Goal: Communication & Community: Answer question/provide support

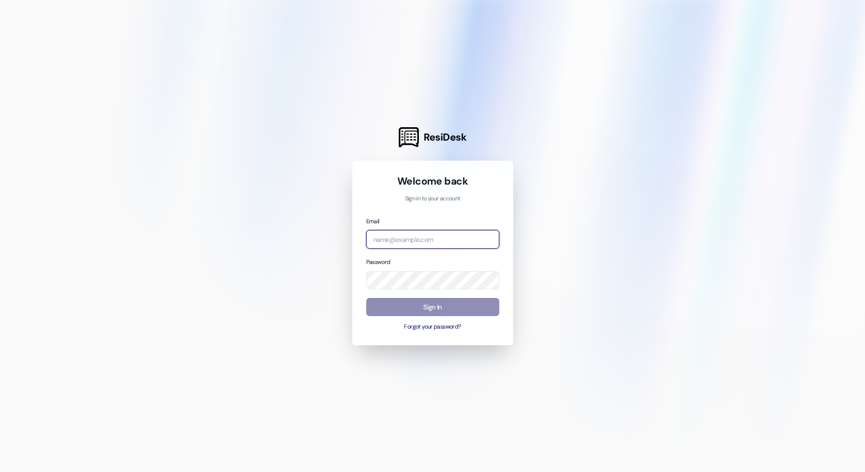
type input "[EMAIL_ADDRESS][DOMAIN_NAME]"
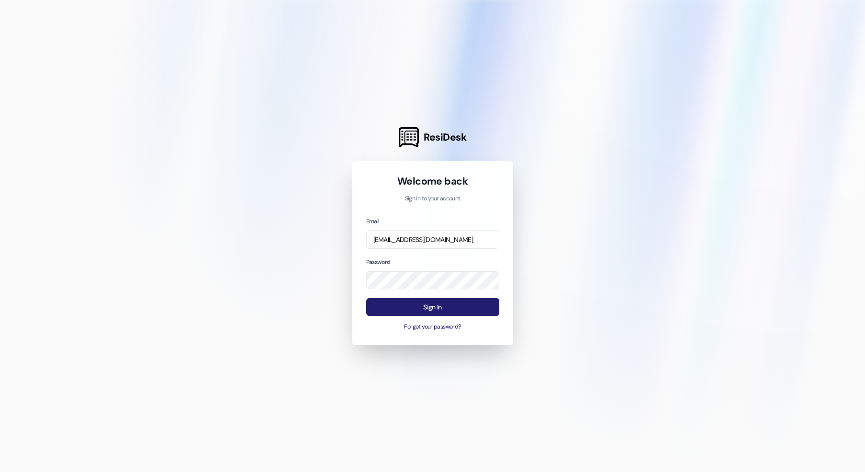
click at [443, 309] on button "Sign In" at bounding box center [432, 307] width 133 height 19
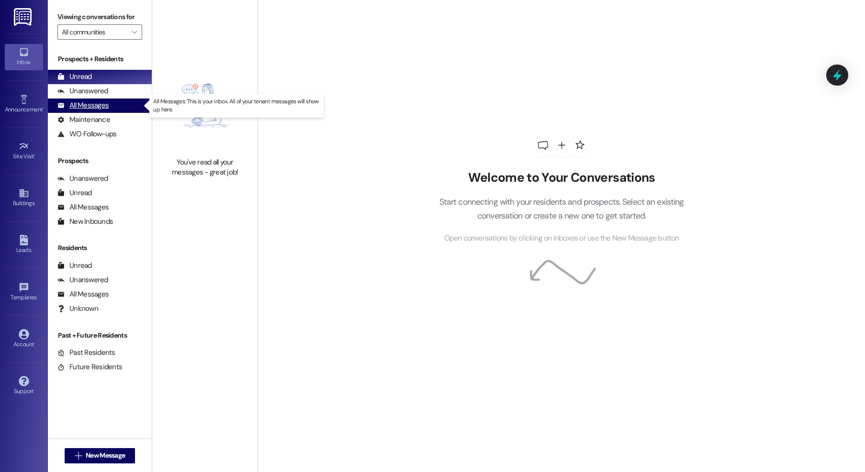
click at [110, 107] on div "All Messages (undefined)" at bounding box center [100, 106] width 104 height 14
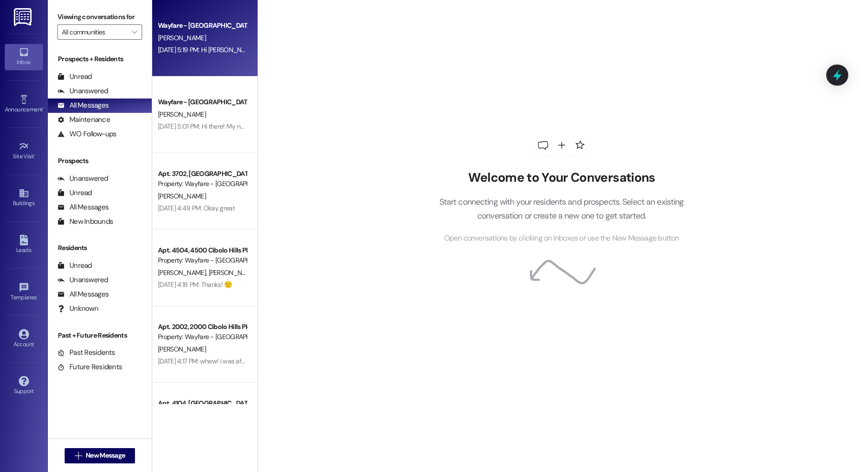
click at [184, 47] on div "Sep 19, 2025 at 5:19 PM: Hi Debra, This is Arianna at Wayfare Cibolo Hills. Tha…" at bounding box center [798, 49] width 1280 height 9
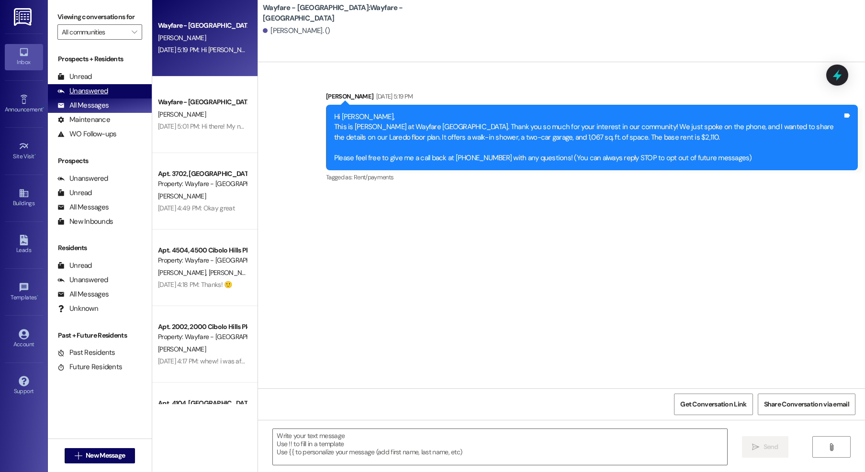
click at [84, 94] on div "Unanswered" at bounding box center [82, 91] width 51 height 10
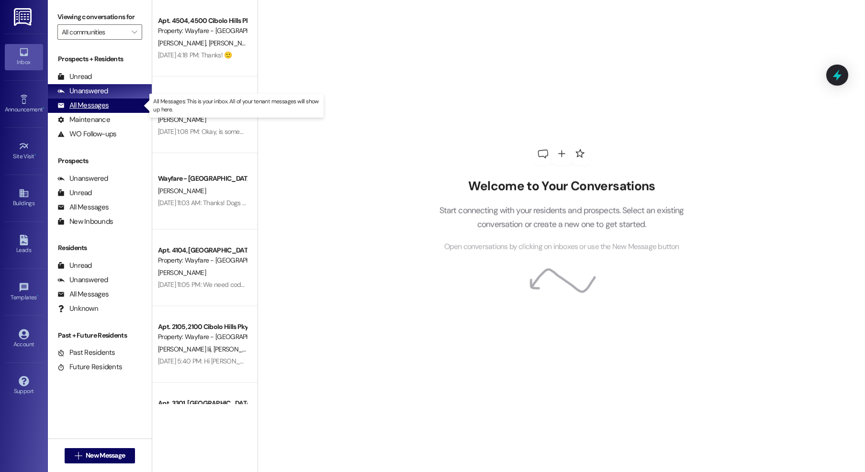
click at [84, 108] on div "All Messages" at bounding box center [82, 106] width 51 height 10
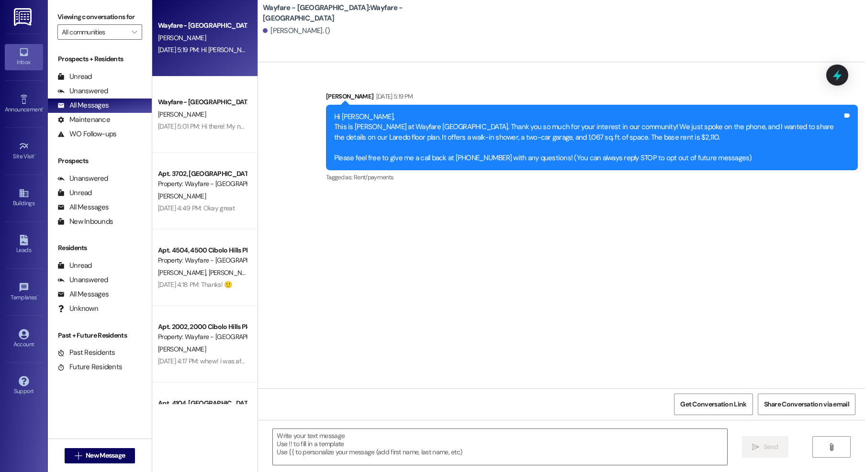
click at [572, 247] on div "Sent via SMS Arianna Betancourt Sep 19, 2025 at 5:19 PM Hi Debra, This is Arian…" at bounding box center [561, 225] width 607 height 326
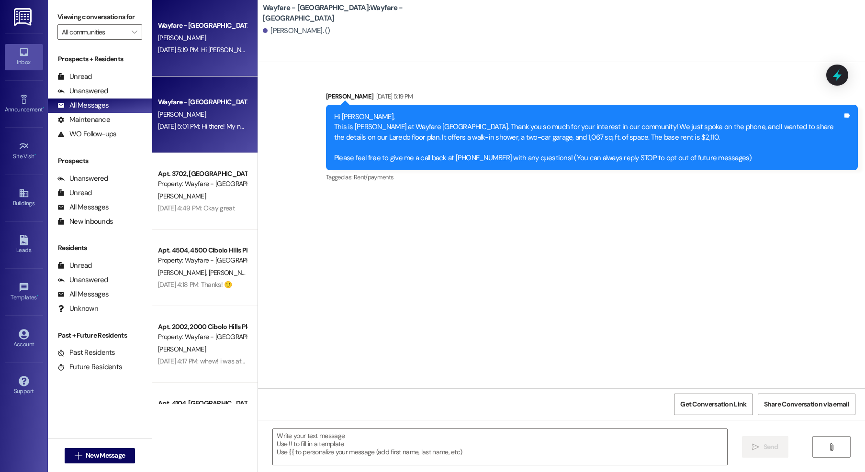
click at [174, 97] on div "Wayfare - [GEOGRAPHIC_DATA]" at bounding box center [202, 102] width 90 height 12
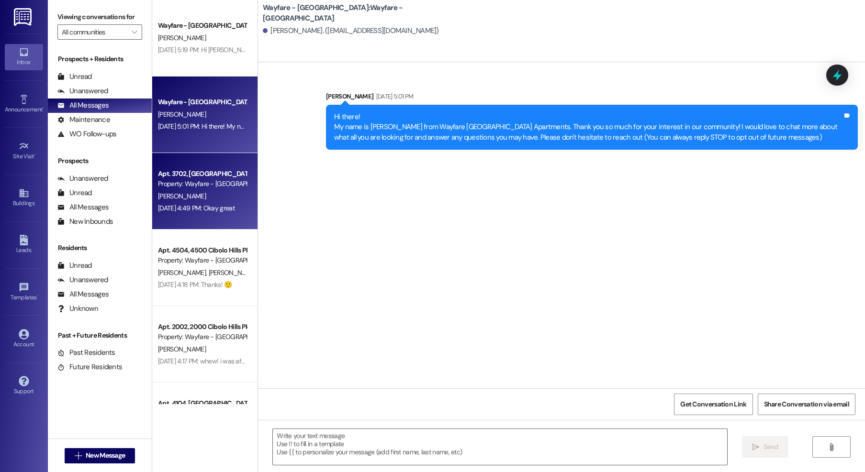
click at [189, 187] on div "Property: Wayfare - [GEOGRAPHIC_DATA]" at bounding box center [202, 184] width 89 height 10
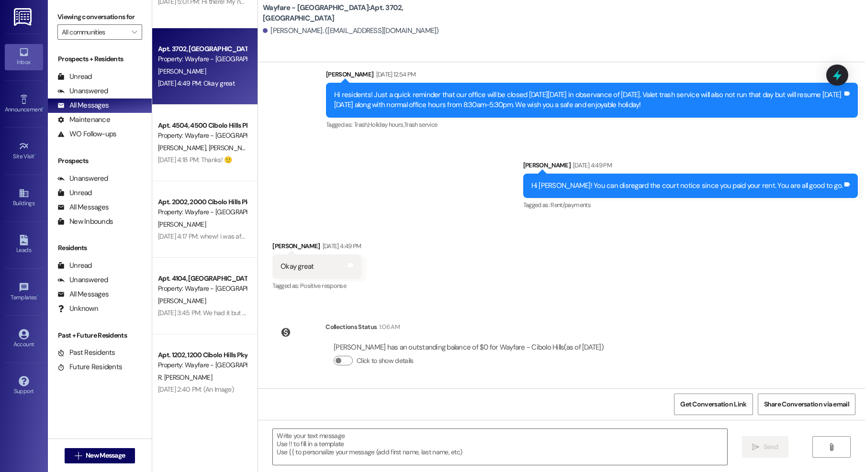
scroll to position [201, 0]
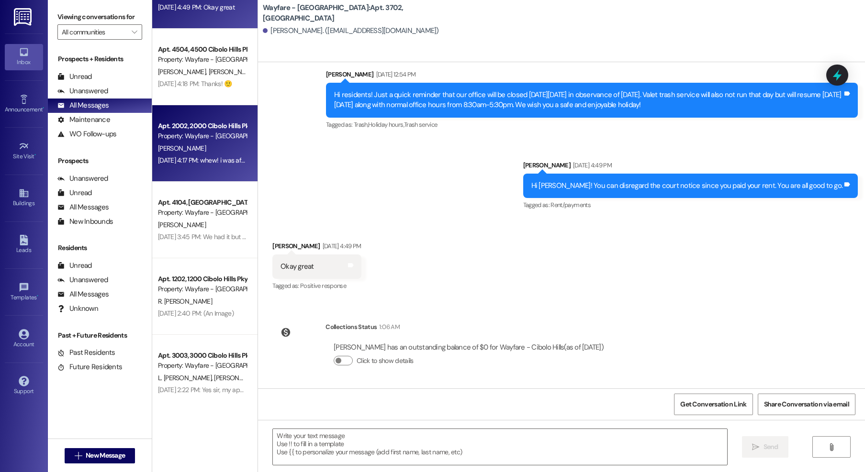
click at [200, 166] on div "Sep 19, 2025 at 4:17 PM: whew! i was afraid i'd missed him. thank you!! Sep 19,…" at bounding box center [202, 161] width 90 height 12
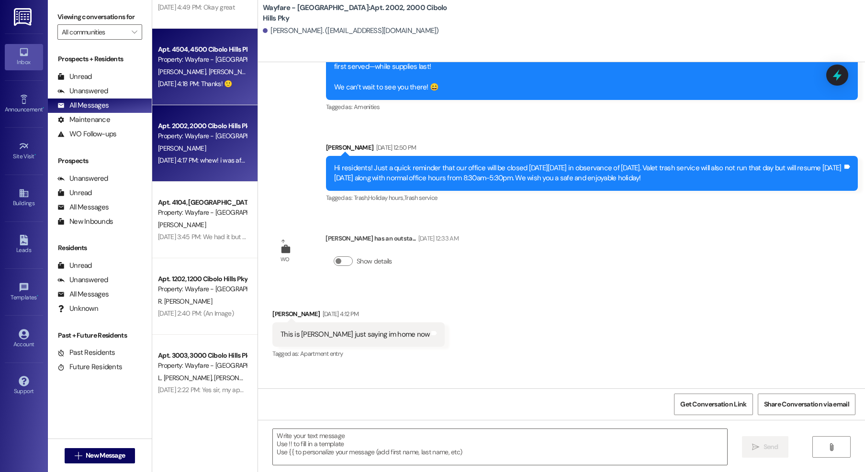
scroll to position [18881, 0]
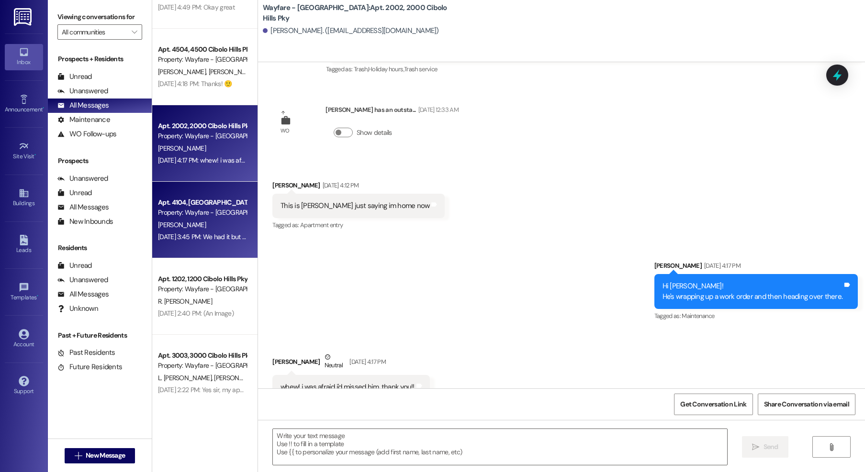
click at [192, 221] on div "[PERSON_NAME]" at bounding box center [202, 225] width 90 height 12
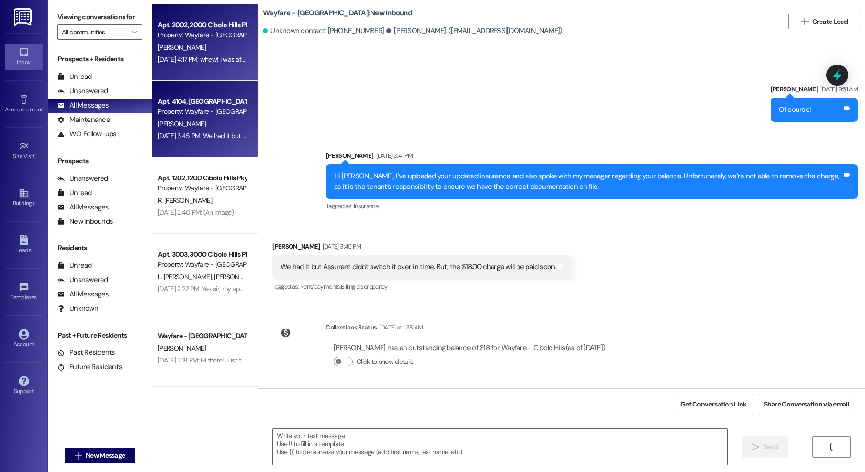
scroll to position [309, 0]
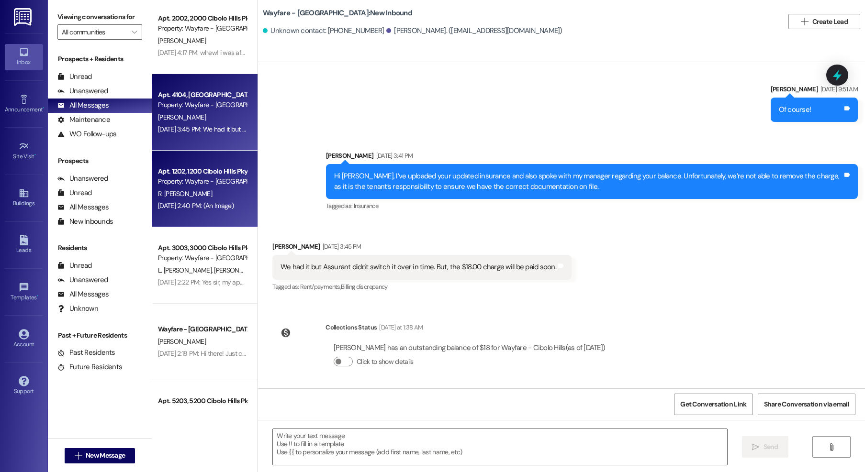
click at [200, 176] on div "Apt. 1202, 1200 Cibolo Hills Pky" at bounding box center [202, 172] width 89 height 10
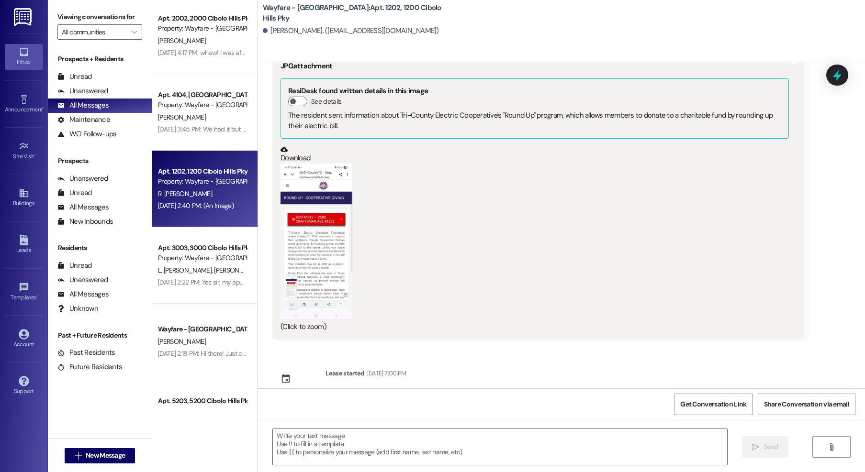
scroll to position [391, 0]
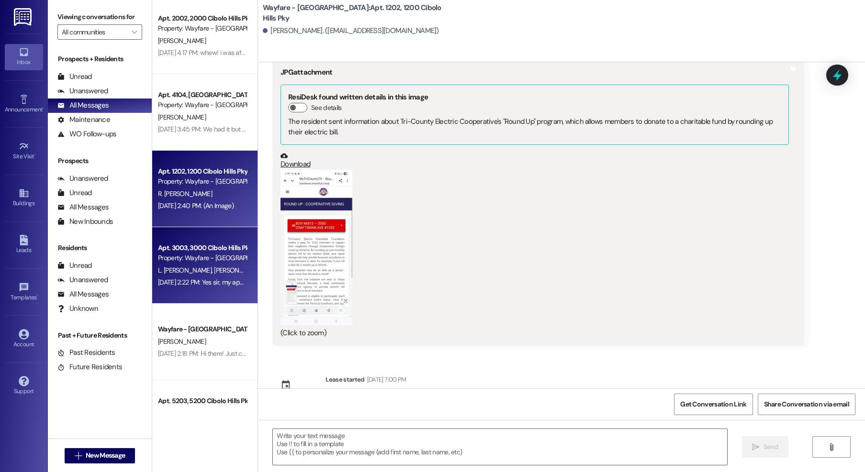
click at [178, 273] on span "L. Thomas Jr" at bounding box center [186, 270] width 56 height 9
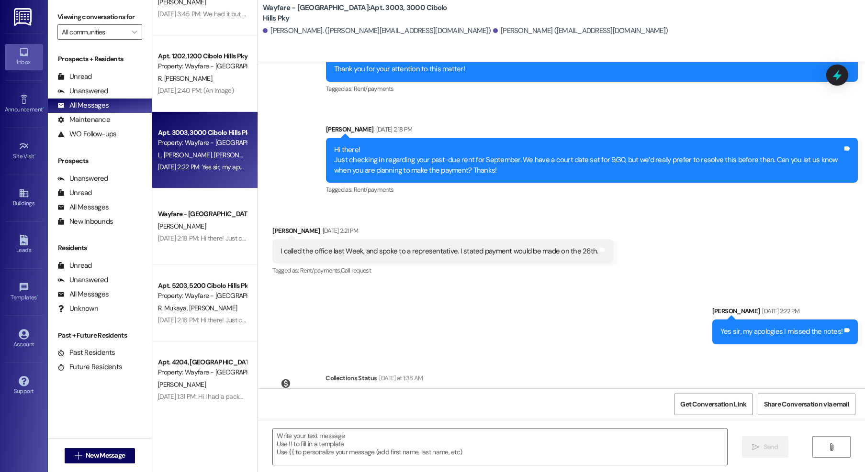
scroll to position [425, 0]
click at [188, 261] on div "Wayfare - Cibolo Hills Prospect H. Handy Sep 19, 2025 at 2:18 PM: Hi there! Jus…" at bounding box center [204, 226] width 105 height 77
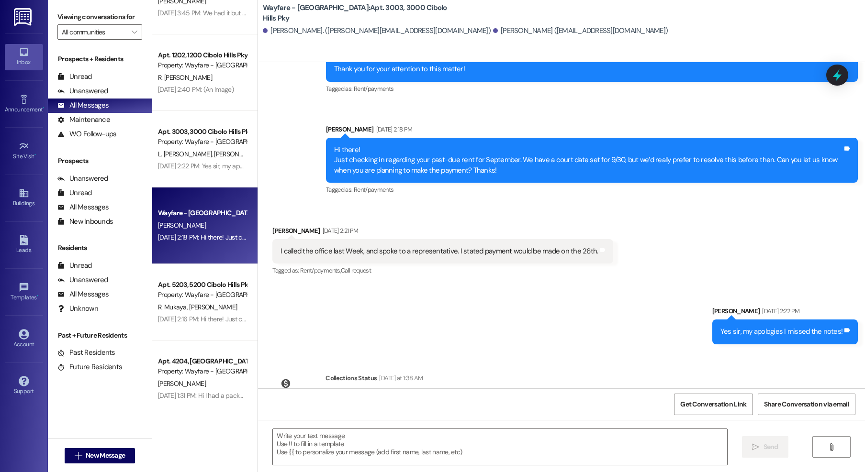
click at [189, 252] on div "Wayfare - Cibolo Hills Prospect H. Handy Sep 19, 2025 at 2:18 PM: Hi there! Jus…" at bounding box center [204, 226] width 105 height 77
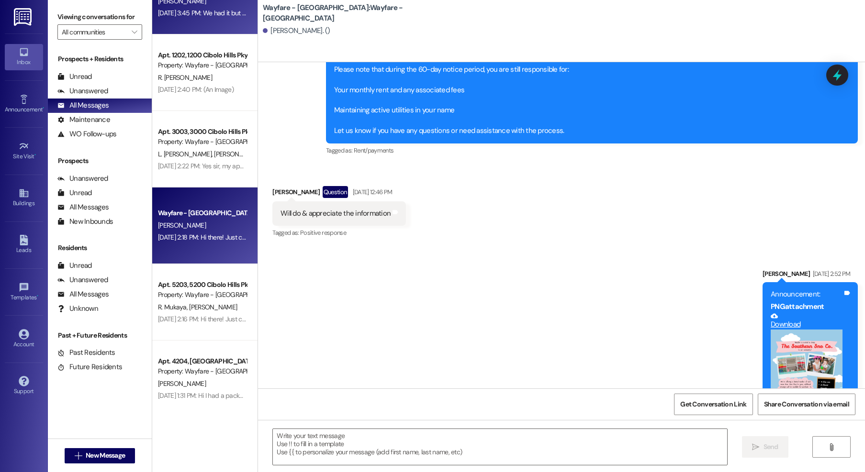
scroll to position [16815, 0]
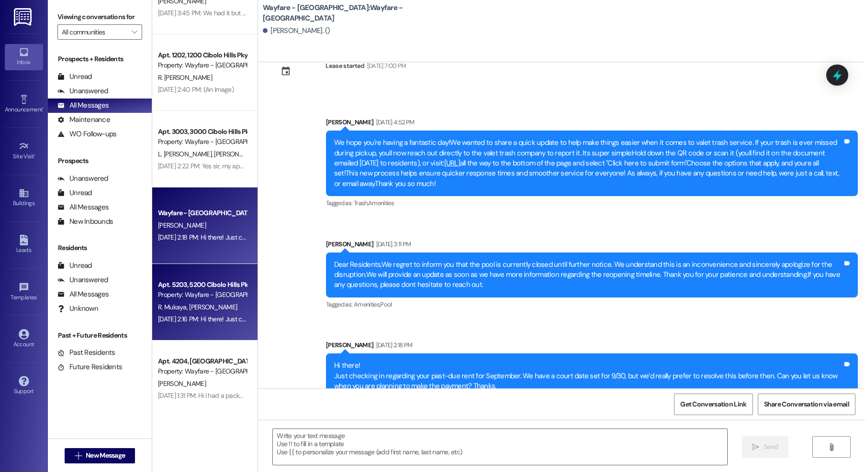
click at [194, 290] on div "Property: Wayfare - [GEOGRAPHIC_DATA]" at bounding box center [202, 295] width 89 height 10
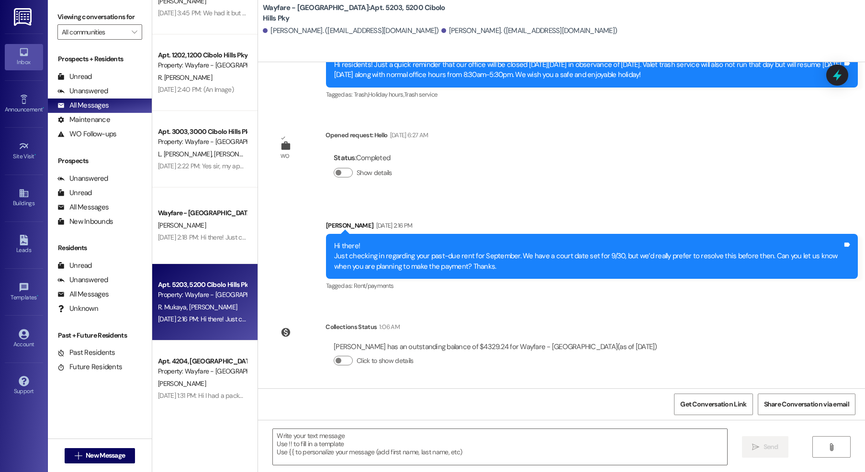
scroll to position [6600, 0]
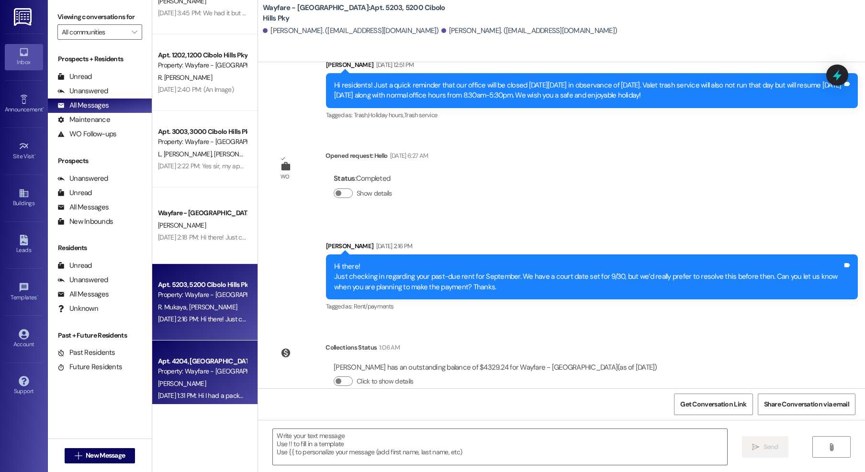
click at [176, 359] on div "Apt. 4204, 4200 Cibolo Hills Pky" at bounding box center [202, 362] width 89 height 10
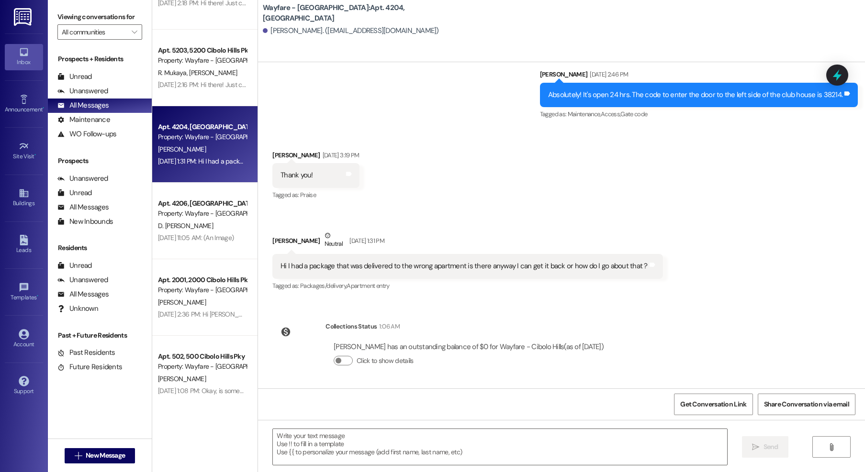
scroll to position [661, 0]
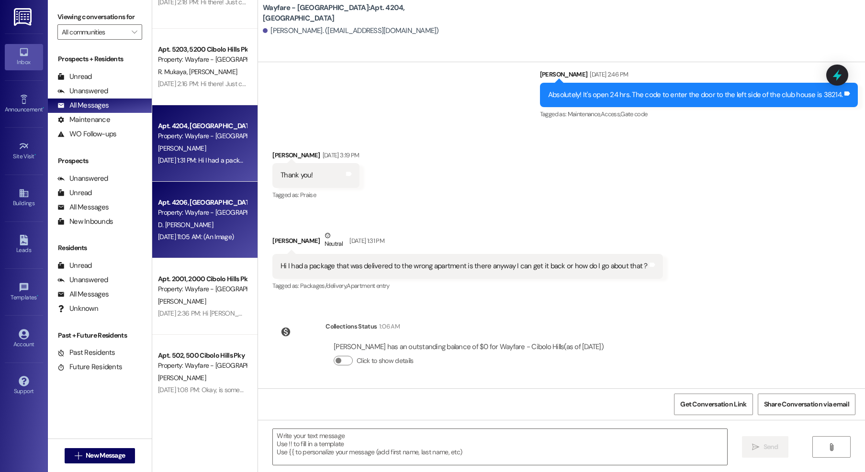
click at [180, 228] on span "D. Edmund" at bounding box center [185, 225] width 55 height 9
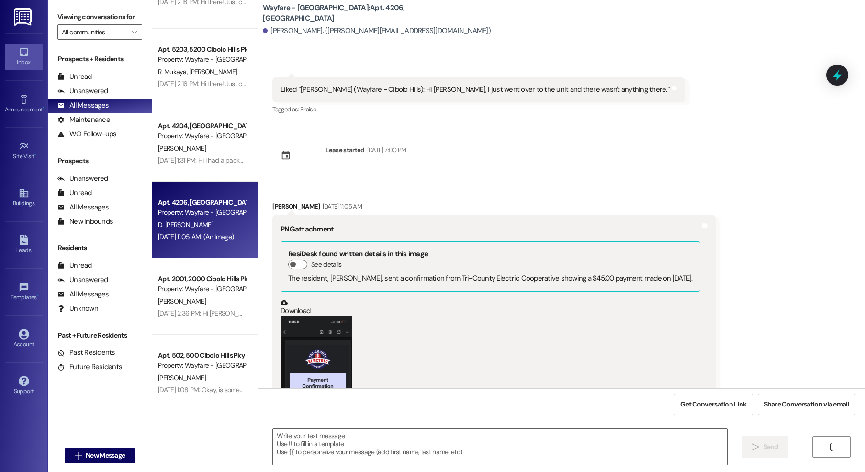
scroll to position [870, 0]
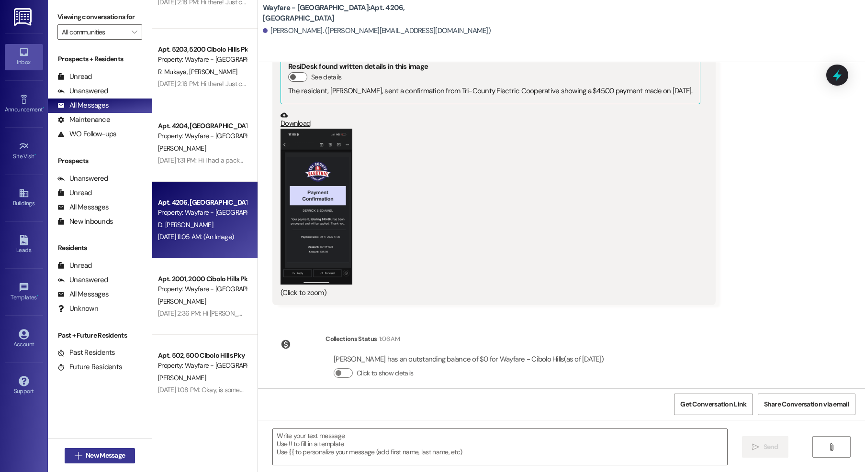
click at [91, 453] on span "New Message" at bounding box center [105, 456] width 39 height 10
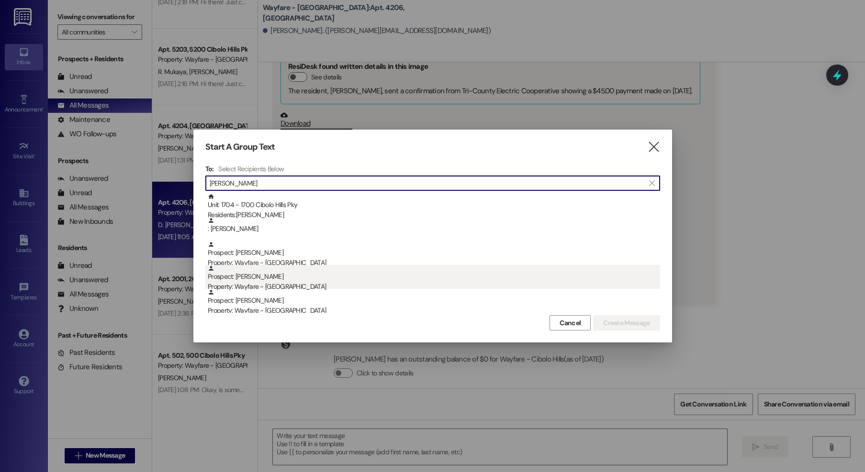
type input "oliver"
click at [273, 277] on div "Prospect: Michael Oliver Property: Wayfare - Cibolo Hills" at bounding box center [434, 278] width 452 height 27
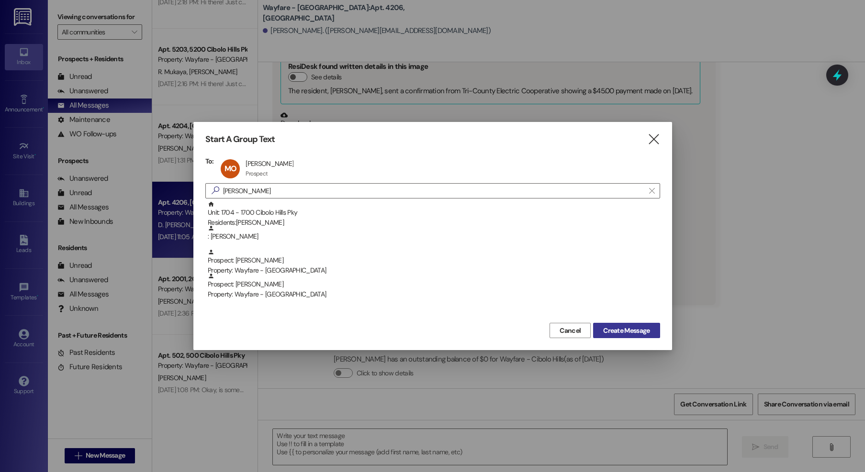
click at [607, 326] on span "Create Message" at bounding box center [626, 331] width 46 height 10
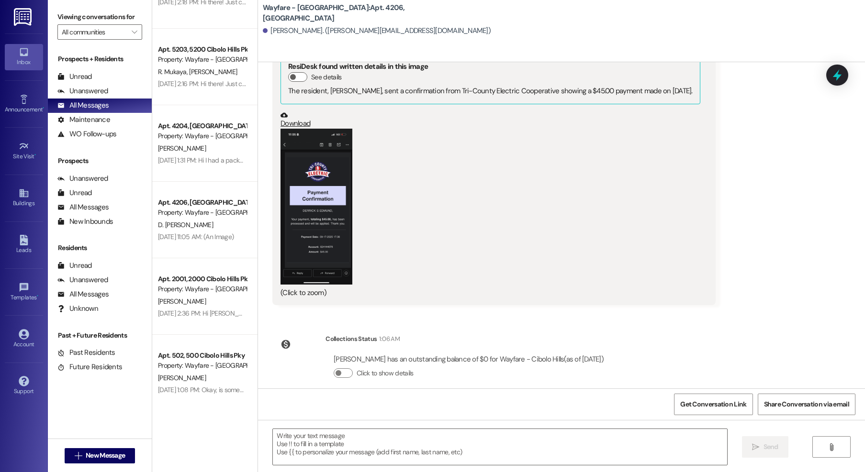
scroll to position [0, 0]
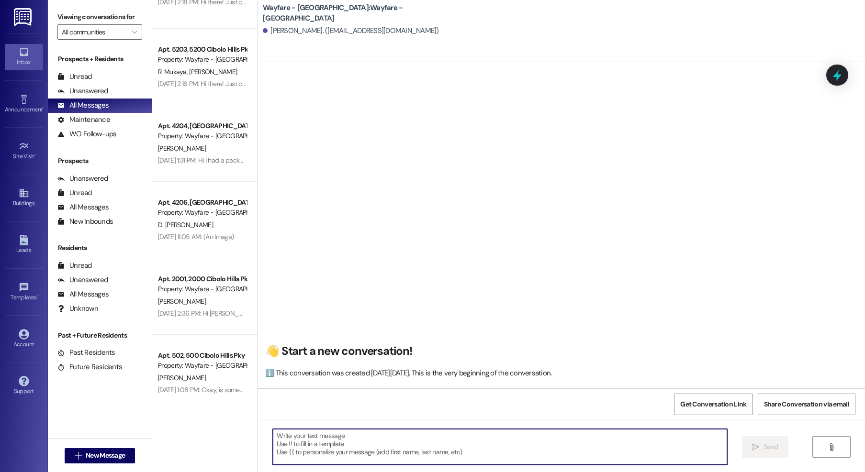
paste textarea "Hi there! My name is ____ and I'm one of the leasing agents here at Wayfare Cib…"
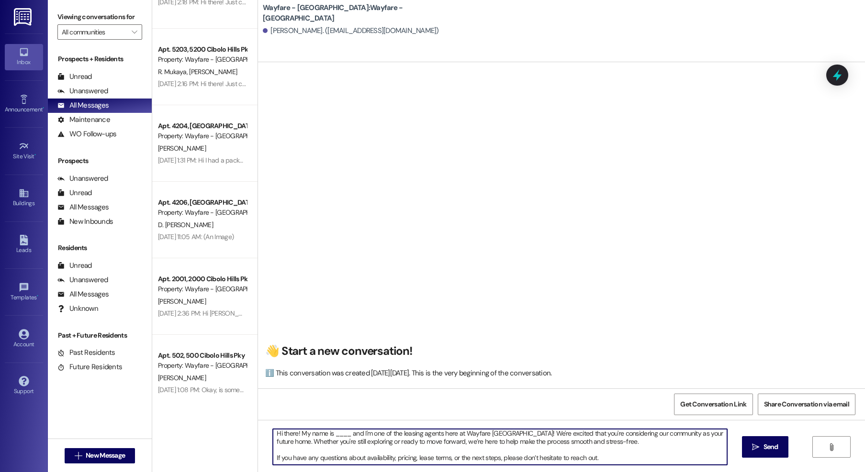
scroll to position [0, 0]
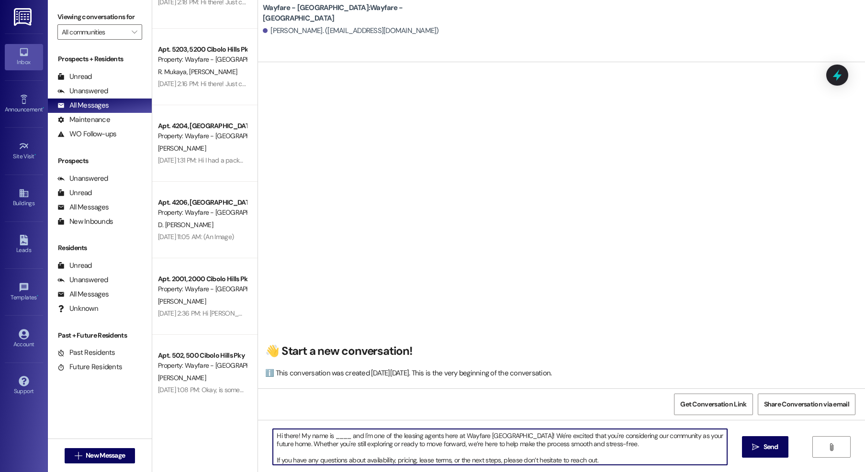
drag, startPoint x: 345, startPoint y: 438, endPoint x: 328, endPoint y: 439, distance: 17.3
click at [328, 439] on textarea "Hi there! My name is ____ and I'm one of the leasing agents here at Wayfare Cib…" at bounding box center [500, 447] width 454 height 36
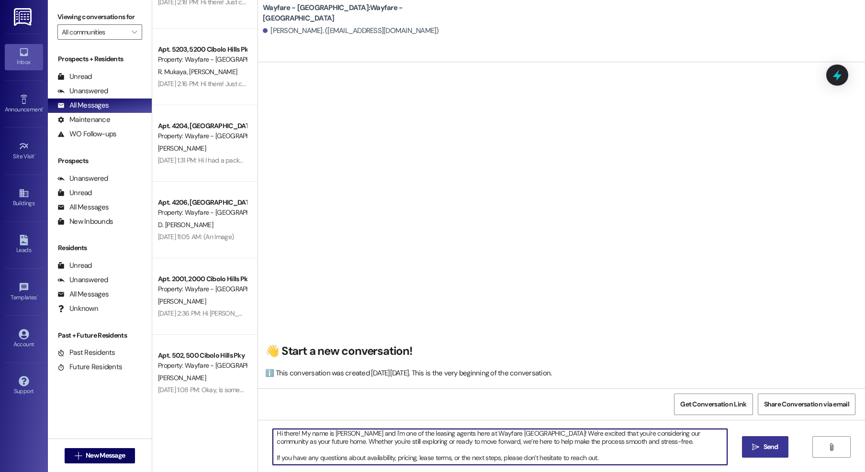
type textarea "Hi there! My name is Jordan and I'm one of the leasing agents here at Wayfare C…"
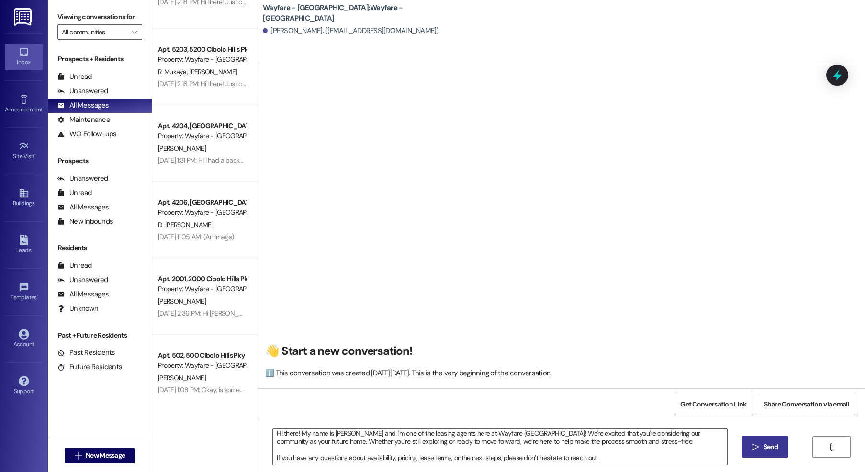
click at [756, 448] on icon "" at bounding box center [755, 448] width 7 height 8
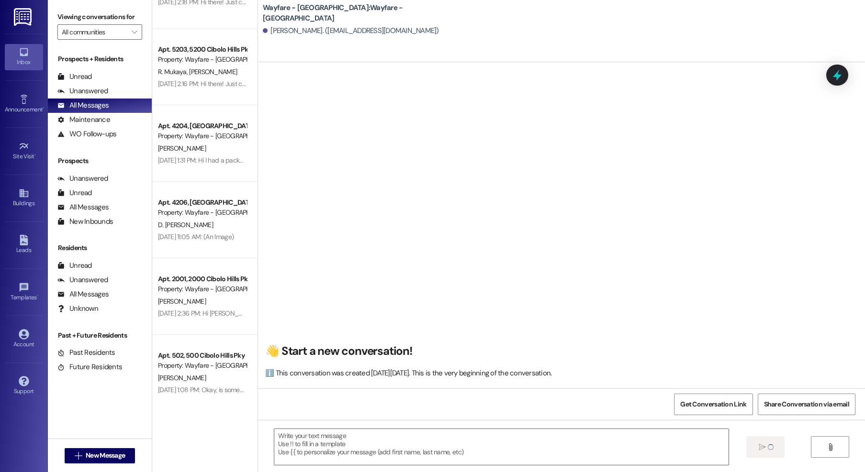
scroll to position [0, 0]
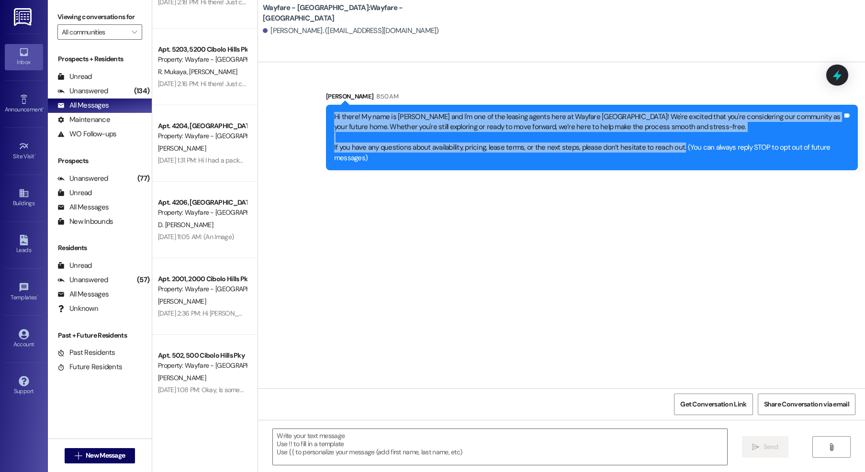
drag, startPoint x: 325, startPoint y: 112, endPoint x: 669, endPoint y: 151, distance: 346.9
click at [669, 151] on div "Hi there! My name is Jordan and I'm one of the leasing agents here at Wayfare C…" at bounding box center [592, 138] width 532 height 66
copy div "Hi there! My name is Jordan and I'm one of the leasing agents here at Wayfare C…"
click at [75, 450] on button " New Message" at bounding box center [100, 456] width 71 height 15
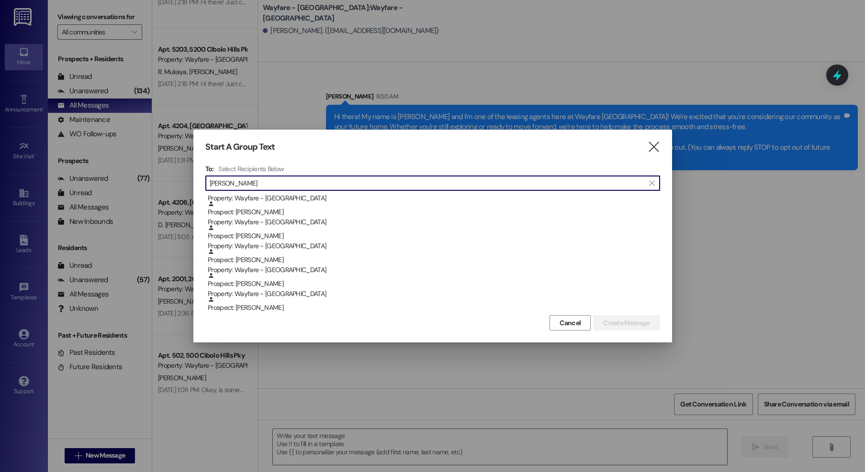
scroll to position [360, 0]
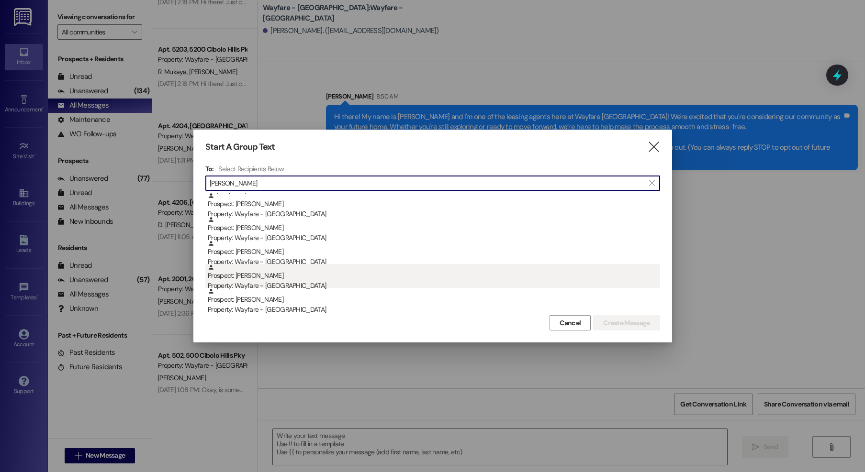
type input "williams"
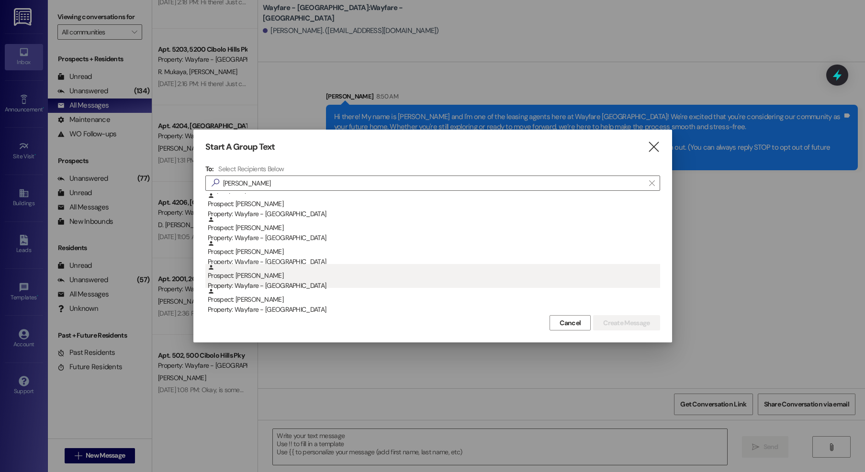
click at [281, 281] on div "Prospect: Jenelle williams Property: Wayfare - Cibolo Hills" at bounding box center [434, 277] width 452 height 27
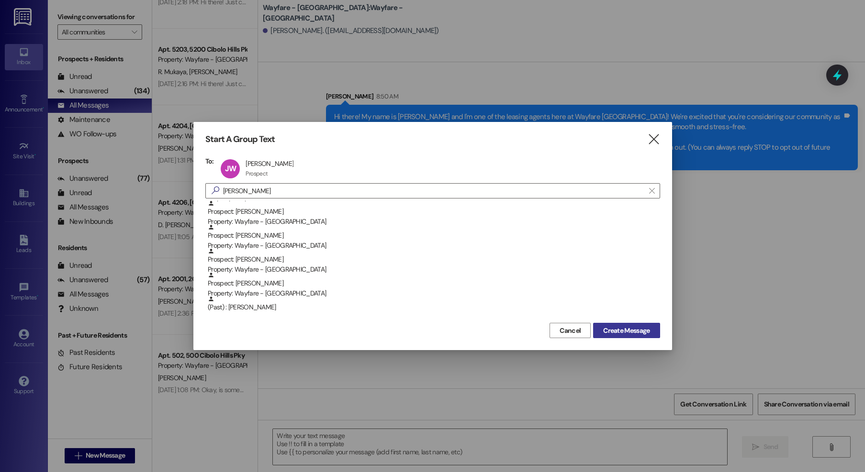
click at [605, 331] on span "Create Message" at bounding box center [626, 331] width 46 height 10
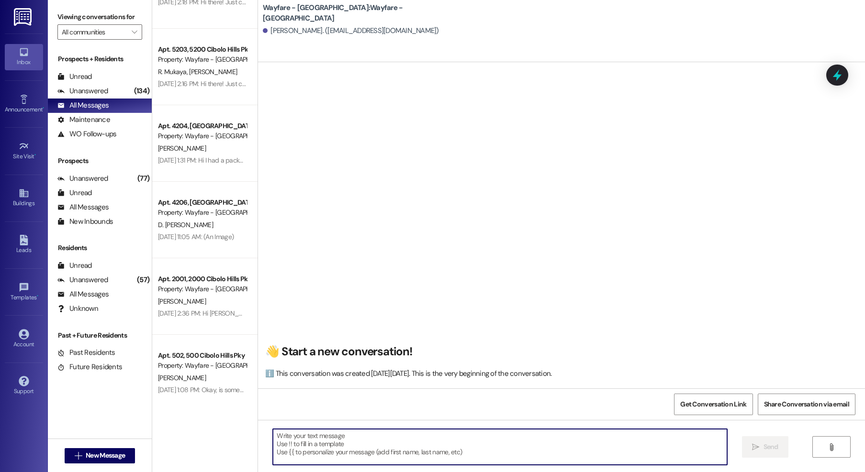
paste textarea "Hi there! My name is Jordan and I'm one of the leasing agents here at Wayfare C…"
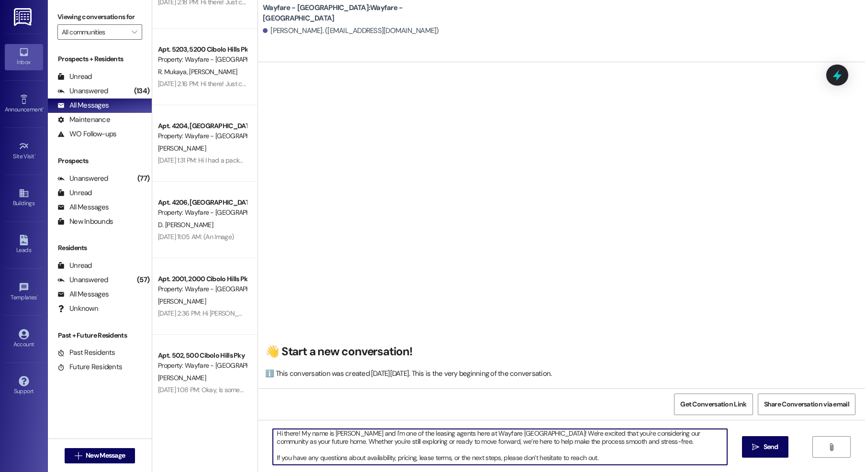
scroll to position [0, 0]
drag, startPoint x: 288, startPoint y: 445, endPoint x: 351, endPoint y: 417, distance: 69.0
click at [288, 445] on textarea "Hi there! My name is Jordan and I'm one of the leasing agents here at Wayfare C…" at bounding box center [500, 447] width 454 height 36
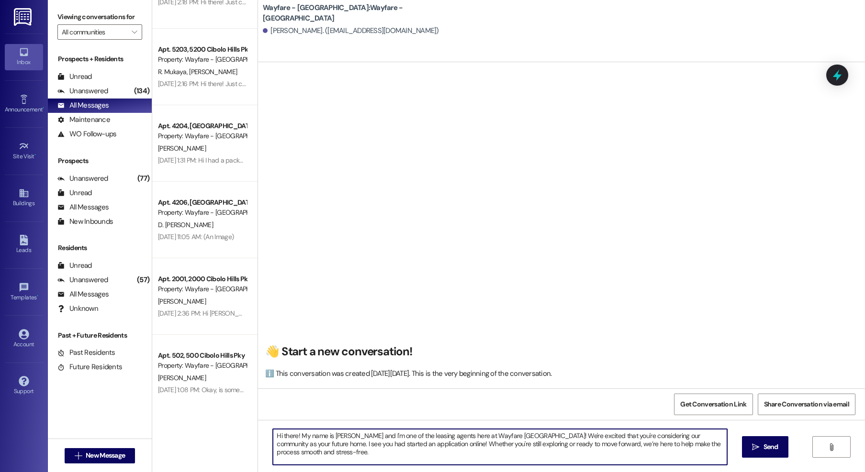
drag, startPoint x: 407, startPoint y: 447, endPoint x: 287, endPoint y: 449, distance: 120.2
click at [287, 449] on textarea "Hi there! My name is Jordan and I'm one of the leasing agents here at Wayfare C…" at bounding box center [500, 447] width 454 height 36
click at [517, 438] on textarea "Hi there! My name is Jordan and I'm one of the leasing agents here at Wayfare C…" at bounding box center [500, 447] width 454 height 36
paste textarea "I see you had started an application online!"
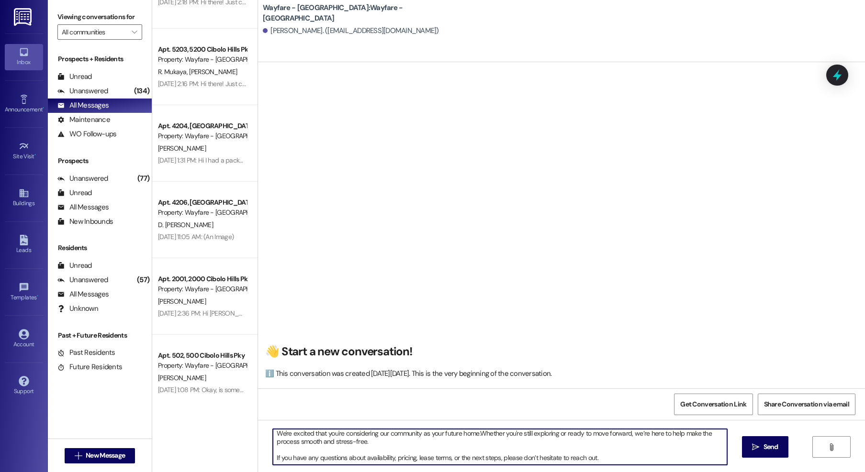
scroll to position [9, 0]
click at [404, 438] on textarea "Hi there! My name is Jordan and I'm one of the leasing agents here at Wayfare C…" at bounding box center [500, 447] width 454 height 36
type textarea "Hi there! My name is Jordan and I'm one of the leasing agents here at Wayfare C…"
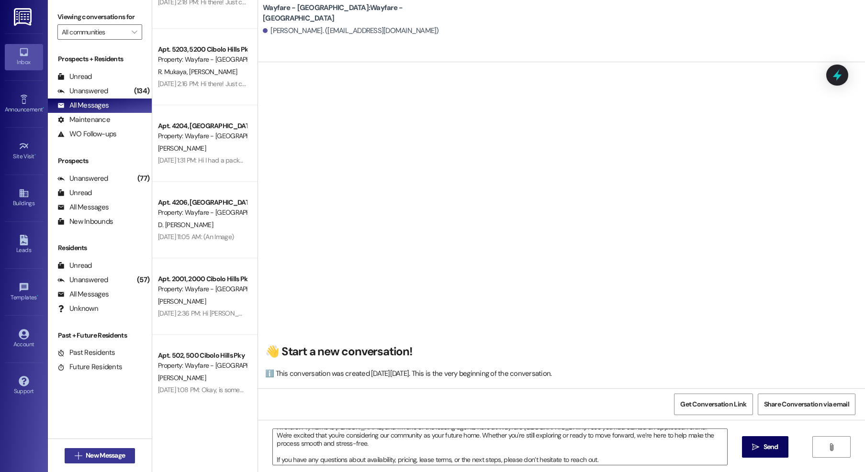
click at [99, 453] on span "New Message" at bounding box center [105, 456] width 39 height 10
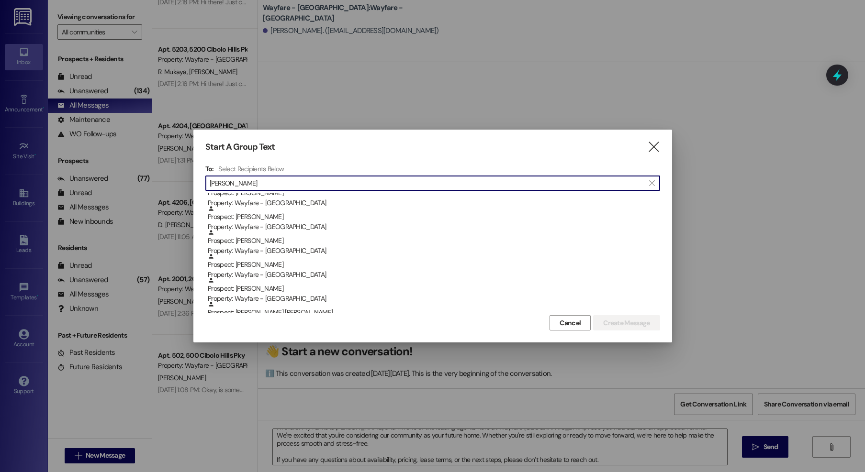
scroll to position [171, 0]
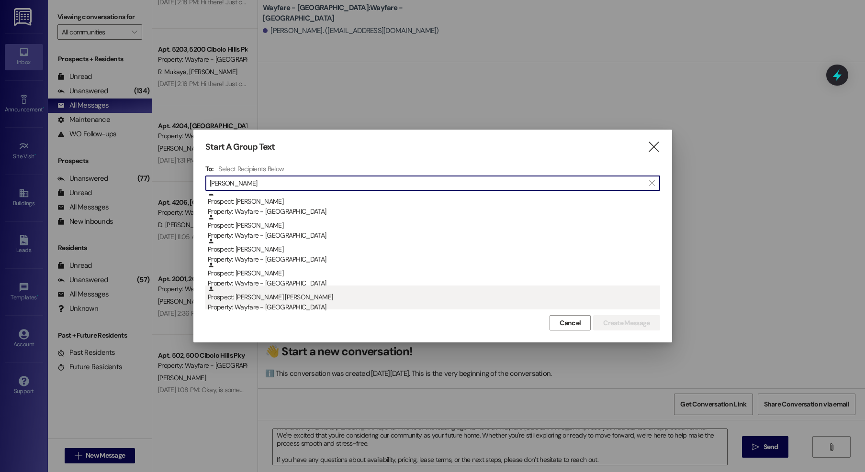
type input "baker"
click at [286, 298] on div "Prospect: Temeka Baker Young Property: Wayfare - Cibolo Hills" at bounding box center [434, 299] width 452 height 27
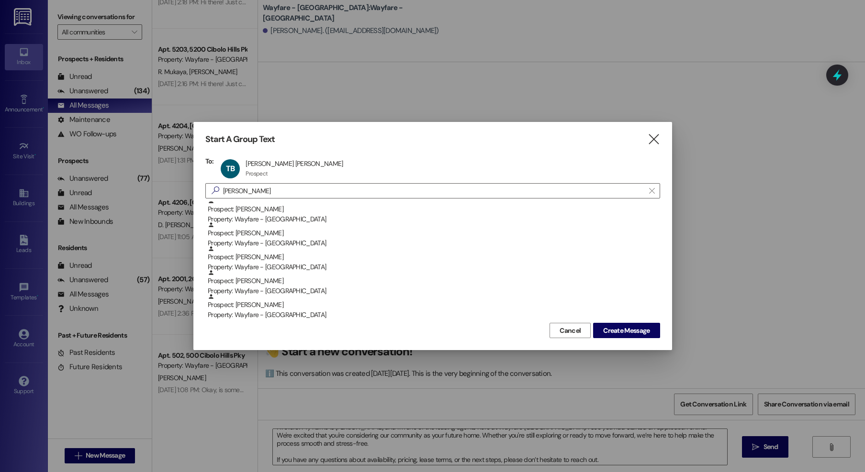
scroll to position [147, 0]
drag, startPoint x: 615, startPoint y: 329, endPoint x: 620, endPoint y: 327, distance: 5.0
click at [615, 329] on span "Create Message" at bounding box center [626, 331] width 46 height 10
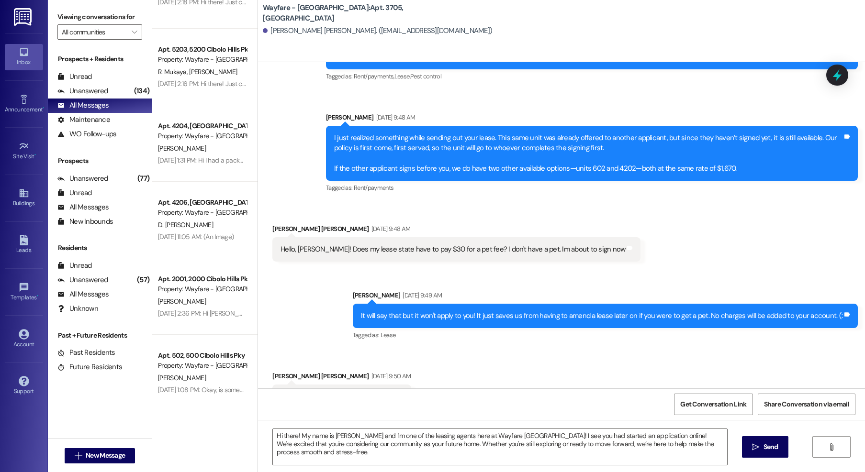
scroll to position [491, 0]
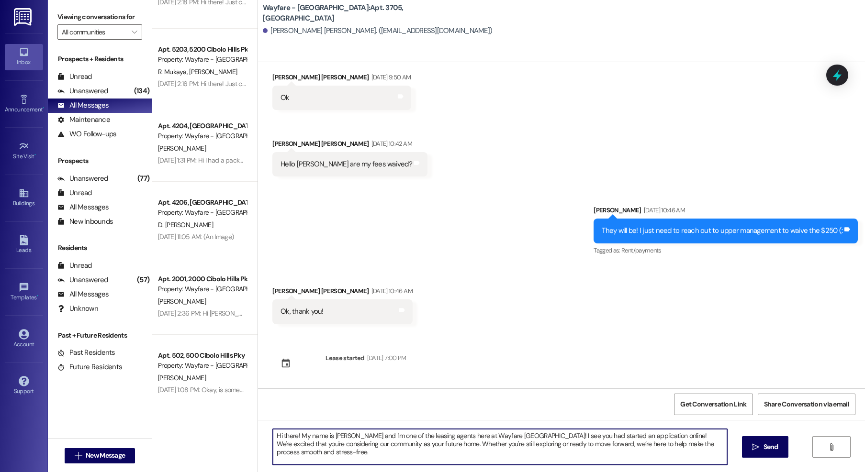
click at [381, 460] on textarea "Hi there! My name is Jordan and I'm one of the leasing agents here at Wayfare C…" at bounding box center [500, 447] width 454 height 36
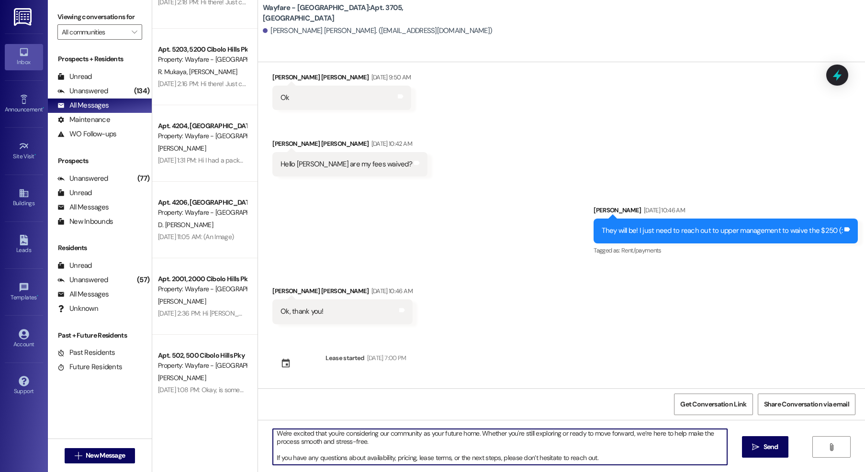
scroll to position [0, 0]
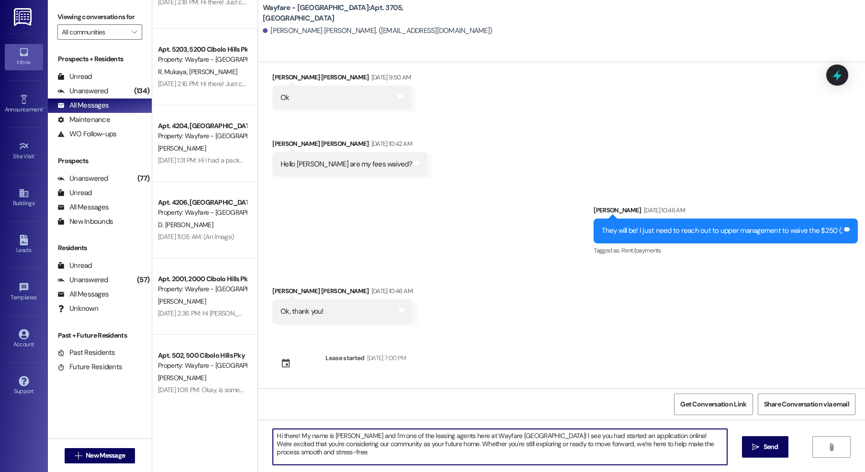
drag, startPoint x: 376, startPoint y: 458, endPoint x: 385, endPoint y: 429, distance: 30.6
click at [258, 422] on div "Hi there! My name is Jordan and I'm one of the leasing agents here at Wayfare C…" at bounding box center [561, 456] width 607 height 72
drag, startPoint x: 595, startPoint y: 454, endPoint x: 314, endPoint y: 429, distance: 282.6
click at [230, 409] on div "Apt. 1202, 1200 Cibolo Hills Pky Property: Wayfare - Cibolo Hills R. Kirk Hull …" at bounding box center [508, 236] width 713 height 472
click at [101, 460] on span "New Message" at bounding box center [105, 456] width 39 height 10
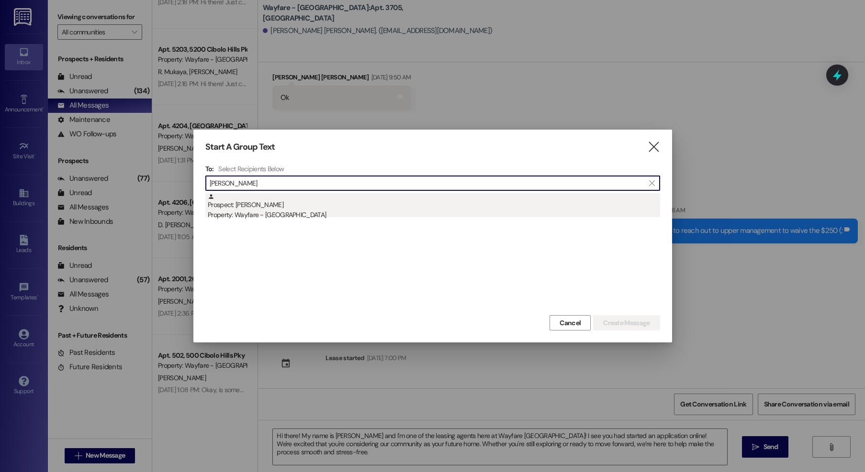
type input "jenell"
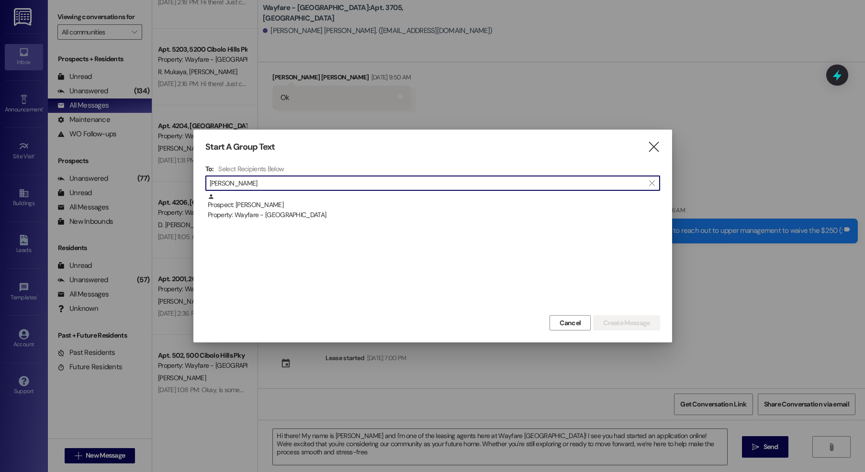
drag, startPoint x: 361, startPoint y: 202, endPoint x: 386, endPoint y: 201, distance: 24.9
click at [362, 202] on div "Prospect: Jenelle williams Property: Wayfare - Cibolo Hills" at bounding box center [434, 206] width 452 height 27
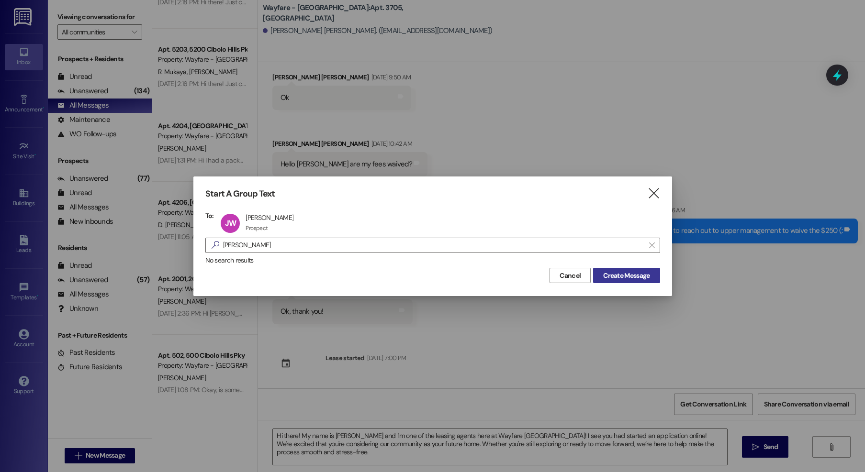
click at [640, 280] on span "Create Message" at bounding box center [626, 276] width 46 height 10
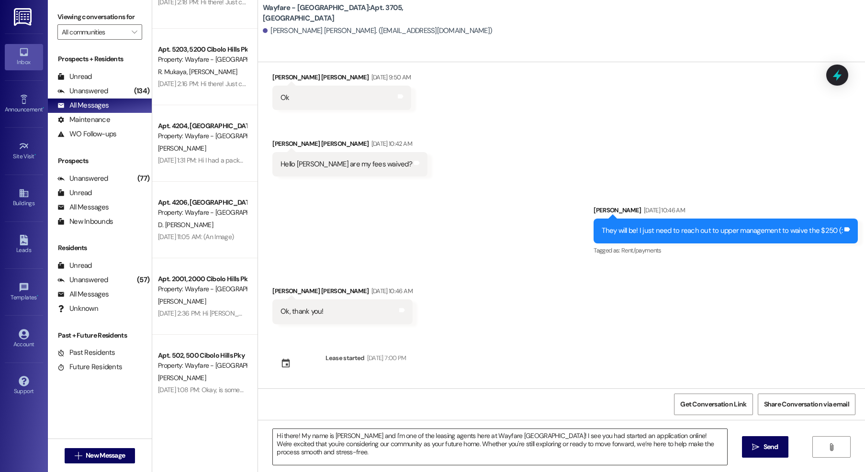
scroll to position [0, 0]
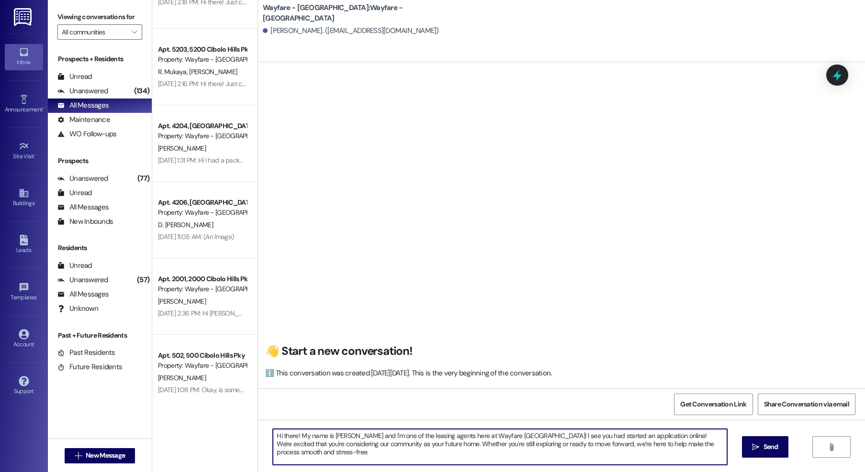
click at [584, 447] on textarea "Hi there! My name is Jordan and I'm one of the leasing agents here at Wayfare C…" at bounding box center [500, 447] width 454 height 36
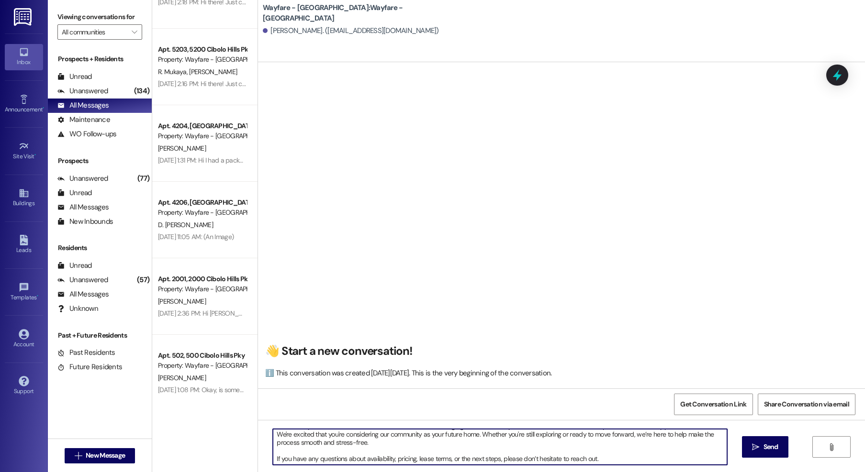
scroll to position [11, 0]
click at [737, 442] on div "Hi there! My name is Jordan and I'm one of the leasing agents here at Wayfare C…" at bounding box center [561, 456] width 607 height 72
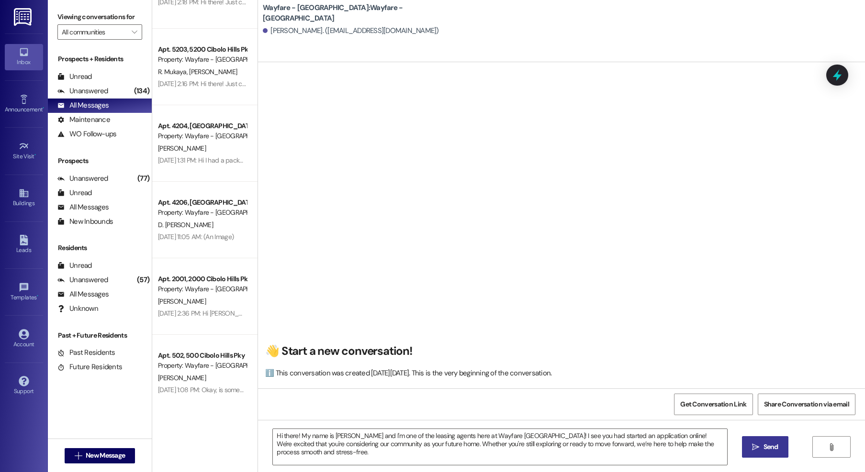
click at [752, 446] on icon "" at bounding box center [755, 448] width 7 height 8
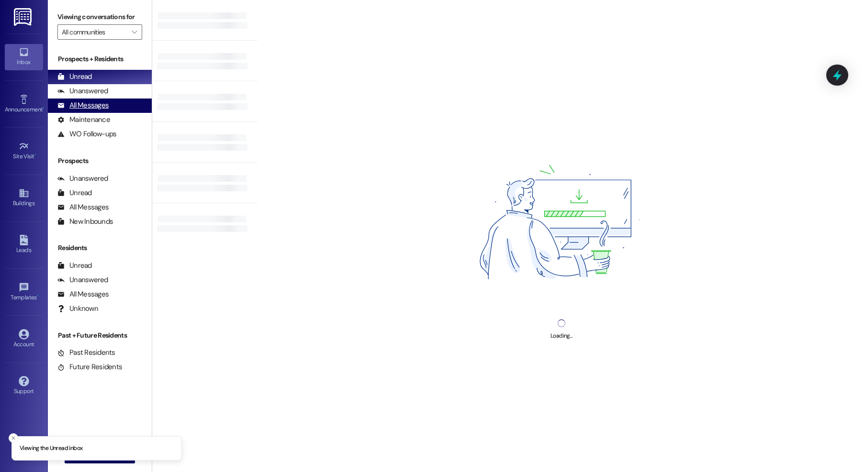
click at [99, 106] on div "All Messages" at bounding box center [82, 106] width 51 height 10
click at [87, 105] on div "All Messages" at bounding box center [82, 106] width 51 height 10
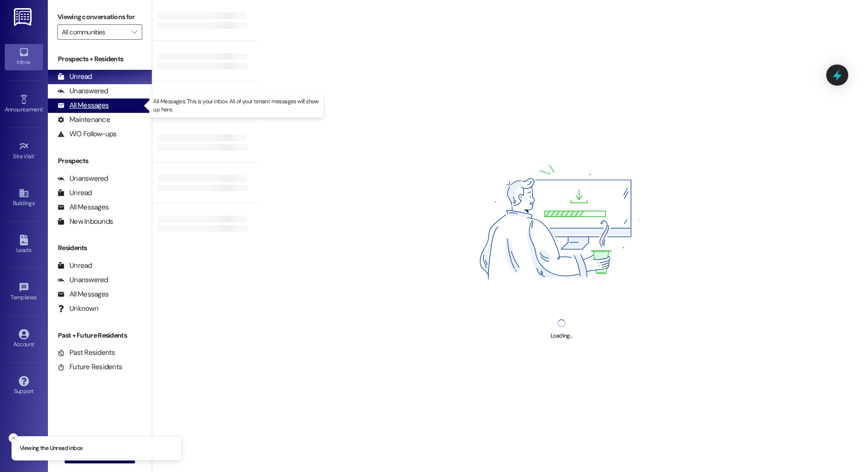
click at [68, 101] on div "All Messages" at bounding box center [82, 106] width 51 height 10
click at [112, 106] on div "All Messages (undefined)" at bounding box center [100, 106] width 104 height 14
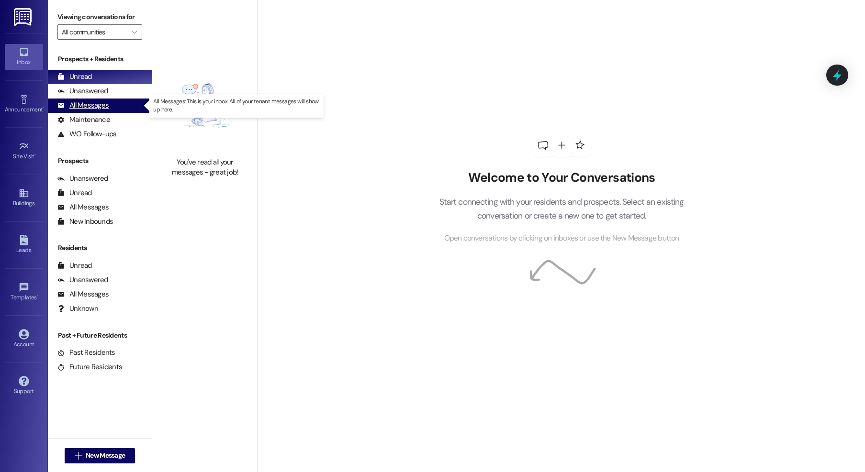
click at [75, 103] on div "All Messages" at bounding box center [82, 106] width 51 height 10
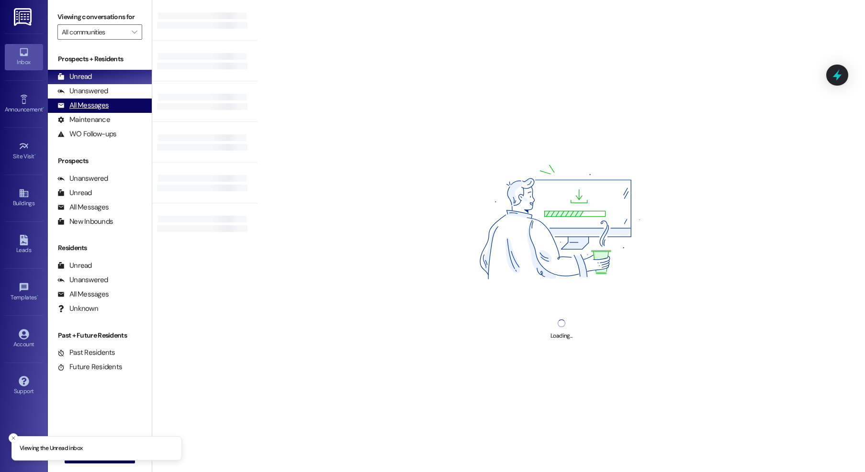
click at [109, 103] on div "All Messages (undefined)" at bounding box center [100, 106] width 104 height 14
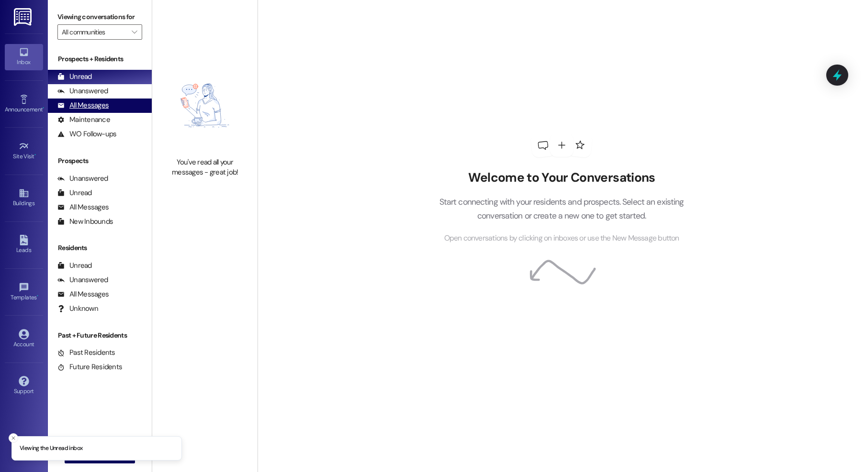
drag, startPoint x: 85, startPoint y: 108, endPoint x: 92, endPoint y: 107, distance: 6.7
click at [85, 108] on div "All Messages" at bounding box center [82, 106] width 51 height 10
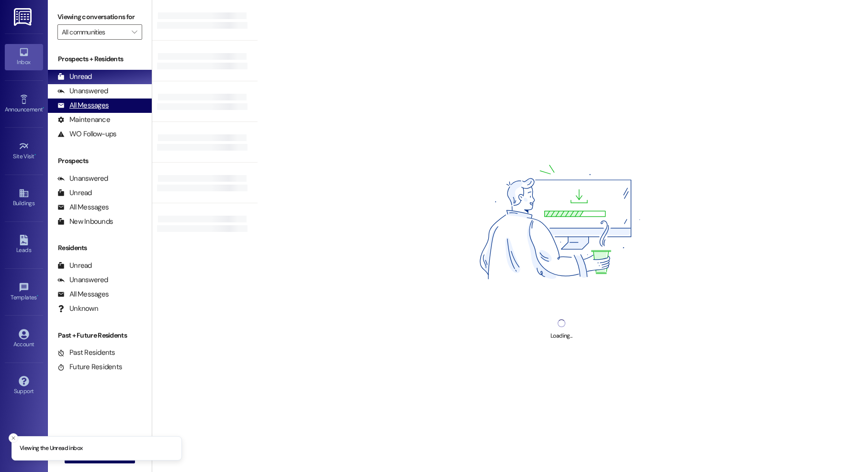
click at [66, 105] on div "All Messages" at bounding box center [82, 106] width 51 height 10
click at [65, 102] on div "All Messages" at bounding box center [82, 106] width 51 height 10
drag, startPoint x: 103, startPoint y: 103, endPoint x: 115, endPoint y: 26, distance: 78.0
click at [103, 103] on div "All Messages" at bounding box center [82, 106] width 51 height 10
click at [83, 106] on div "All Messages" at bounding box center [82, 106] width 51 height 10
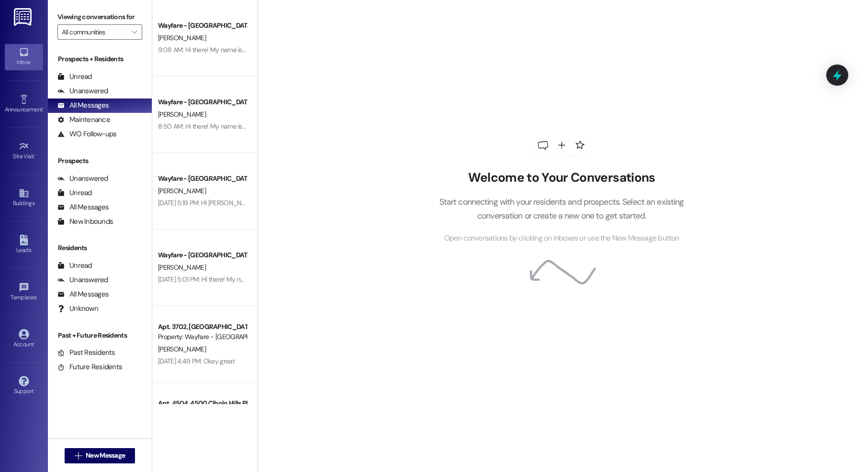
click at [405, 179] on div "Welcome to Your Conversations Start connecting with your residents and prospect…" at bounding box center [561, 236] width 607 height 472
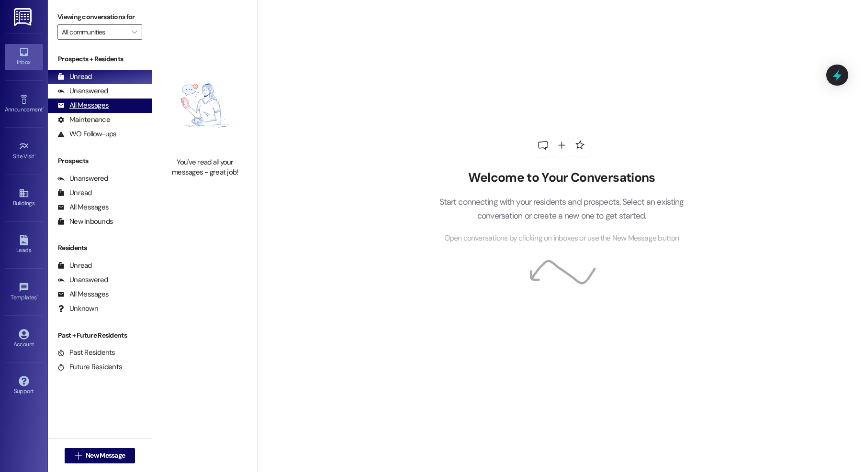
click at [102, 106] on div "All Messages" at bounding box center [82, 106] width 51 height 10
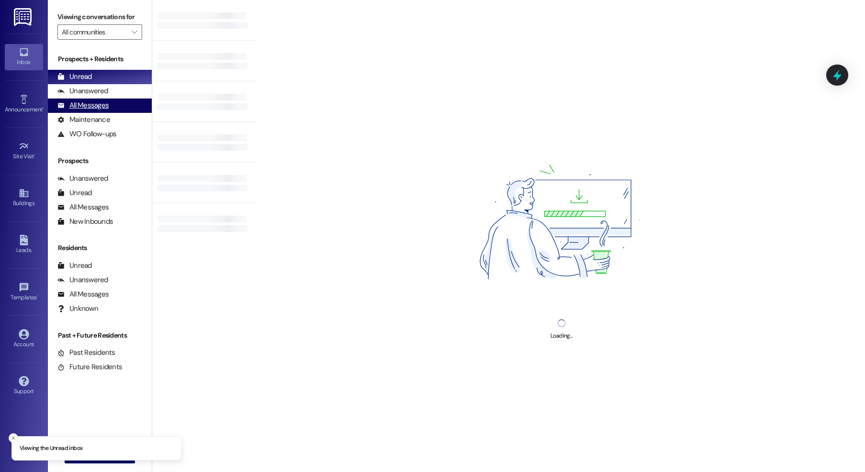
click at [103, 112] on div "All Messages (undefined)" at bounding box center [100, 106] width 104 height 14
click at [105, 108] on div "All Messages" at bounding box center [82, 106] width 51 height 10
click at [101, 114] on div "Maintenance (undefined)" at bounding box center [100, 120] width 104 height 14
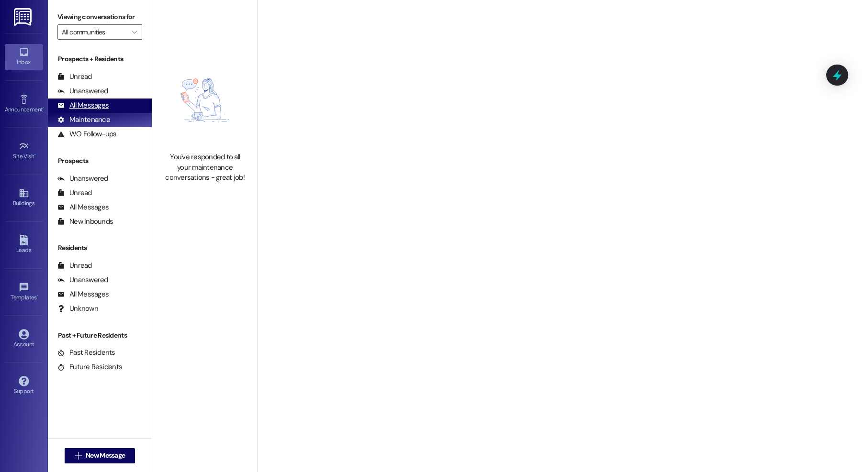
click at [98, 109] on div "All Messages" at bounding box center [82, 106] width 51 height 10
